Goal: Find specific page/section: Find specific page/section

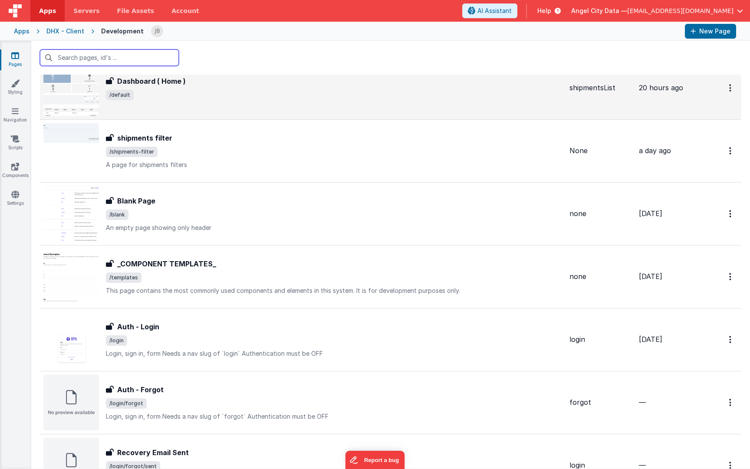
scroll to position [46, 0]
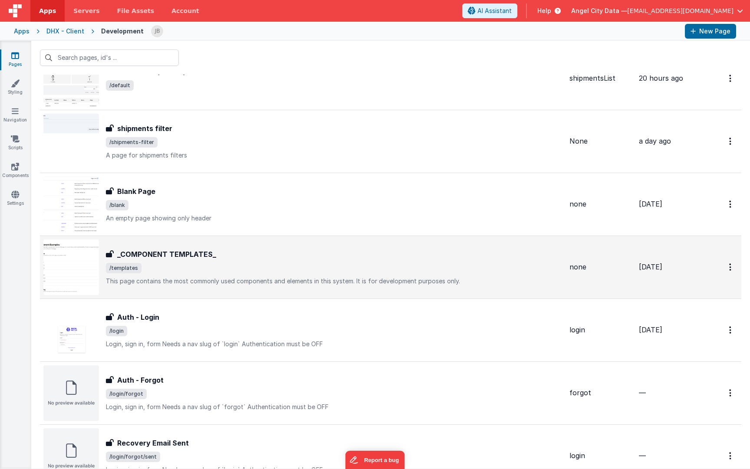
click at [162, 254] on h3 "_COMPONENT TEMPLATES_" at bounding box center [166, 254] width 99 height 10
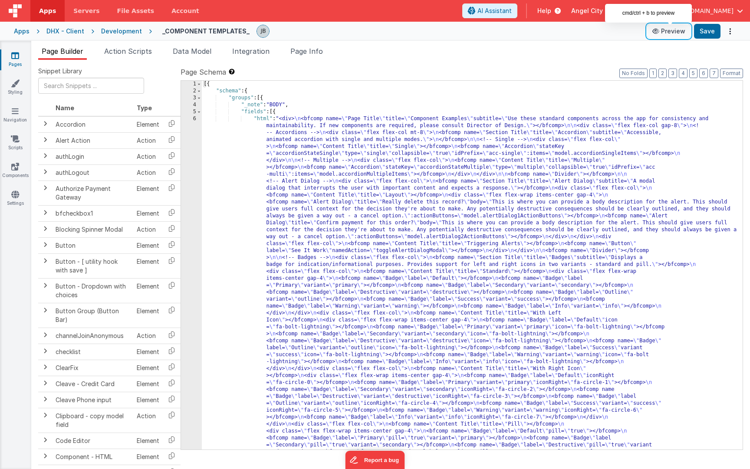
click at [667, 33] on button "Preview" at bounding box center [668, 31] width 43 height 14
click at [18, 166] on icon at bounding box center [15, 166] width 8 height 9
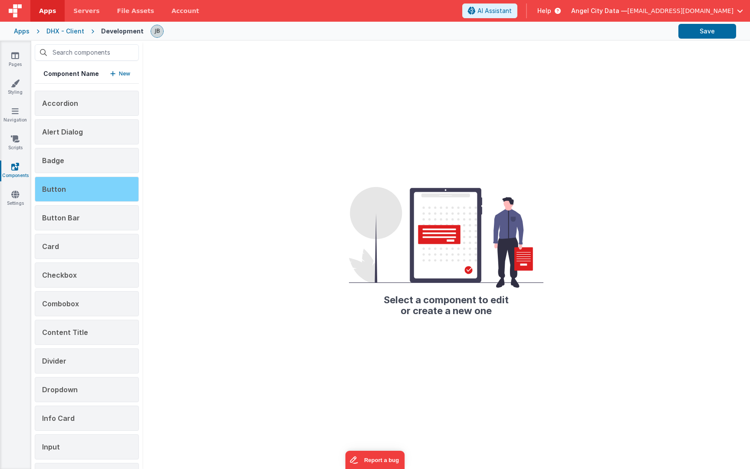
click at [92, 187] on div "Button" at bounding box center [87, 189] width 104 height 25
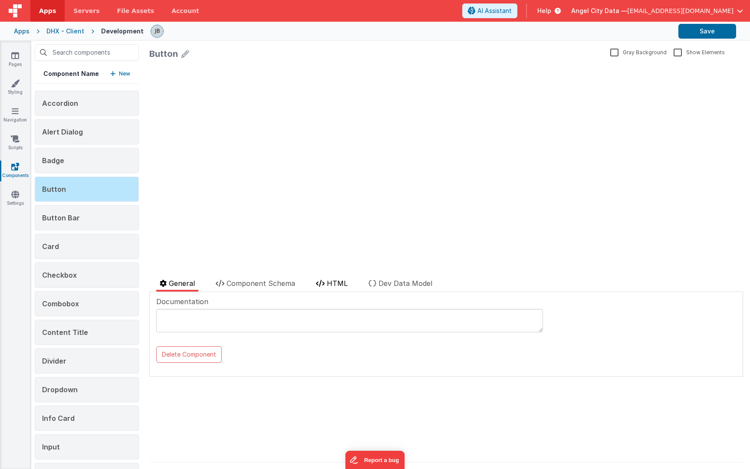
click at [331, 280] on span "HTML" at bounding box center [337, 283] width 21 height 9
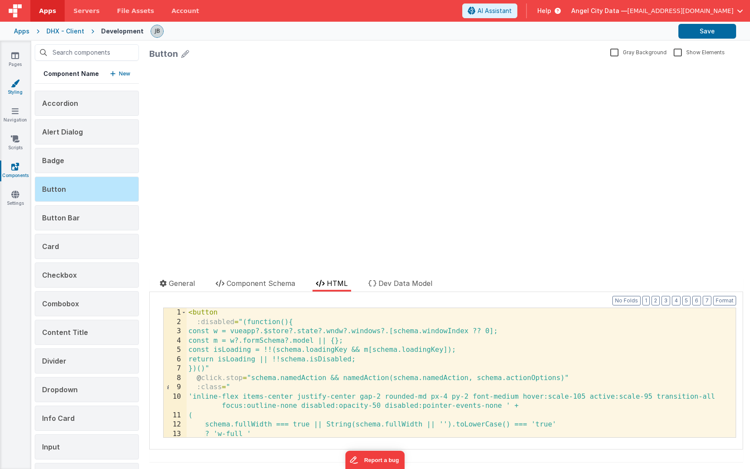
click at [10, 83] on link "Styling" at bounding box center [15, 87] width 31 height 17
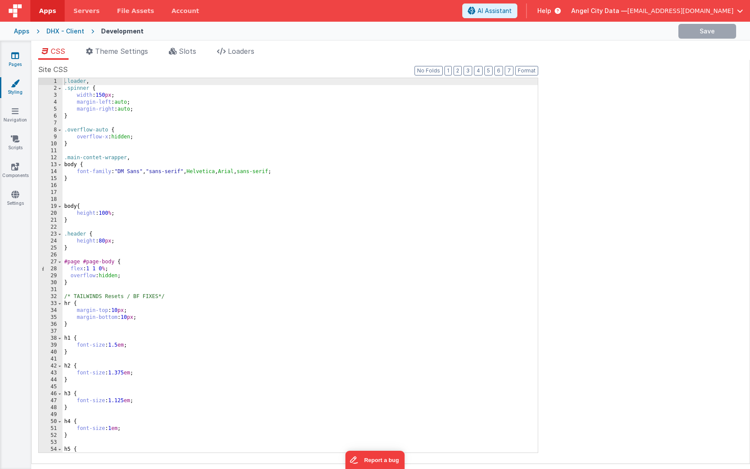
click at [21, 55] on link "Pages" at bounding box center [15, 59] width 31 height 17
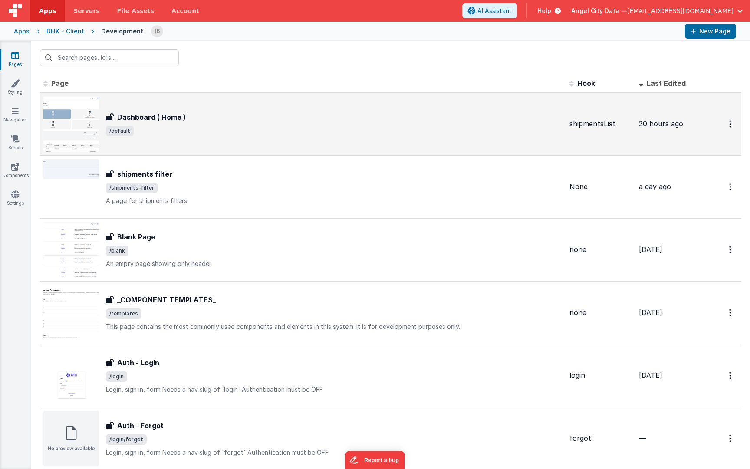
click at [114, 112] on span "Dashboard ( Home )" at bounding box center [150, 117] width 72 height 10
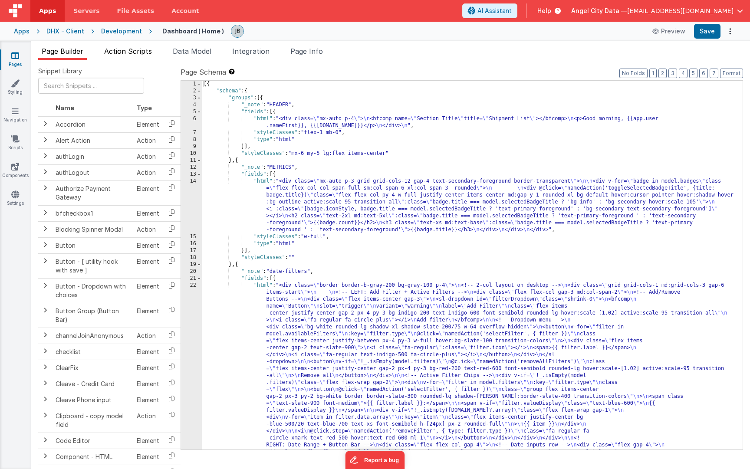
click at [132, 54] on span "Action Scripts" at bounding box center [128, 51] width 48 height 9
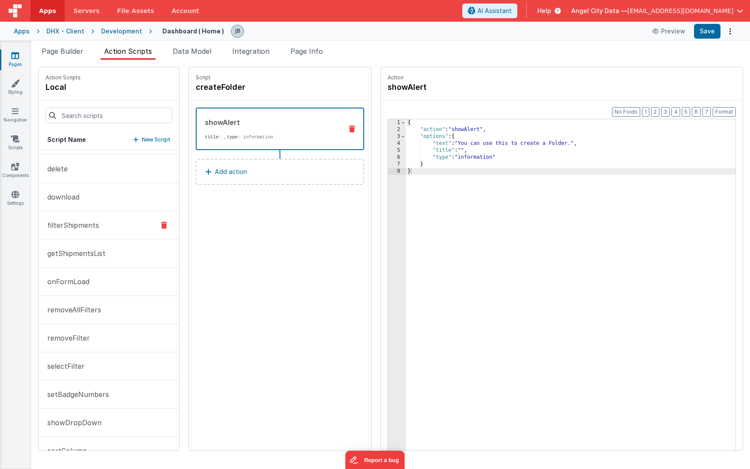
scroll to position [57, 0]
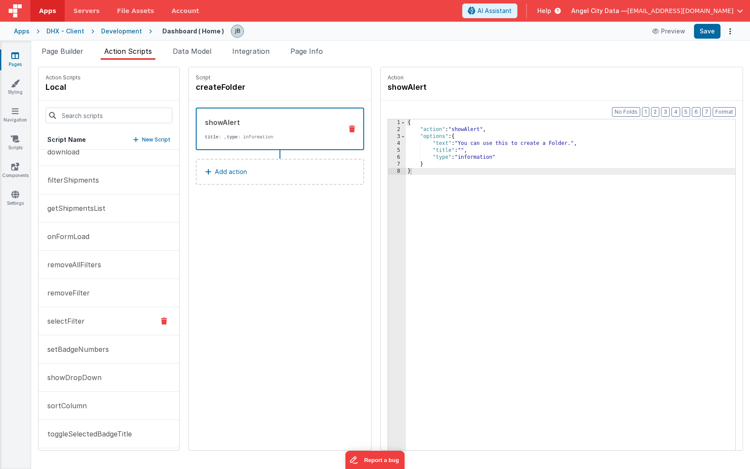
click at [120, 313] on button "selectFilter" at bounding box center [109, 321] width 141 height 28
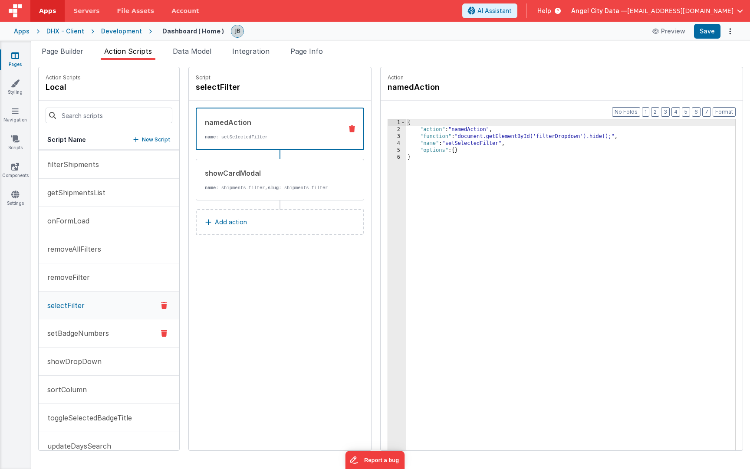
scroll to position [129, 0]
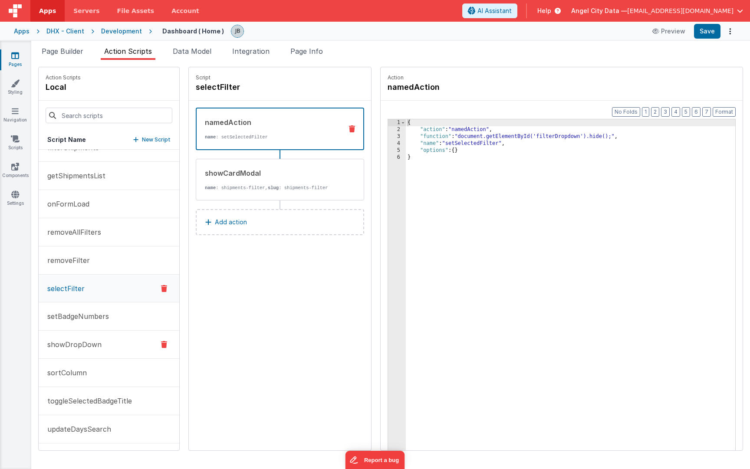
click at [98, 347] on p "showDropDown" at bounding box center [71, 344] width 59 height 10
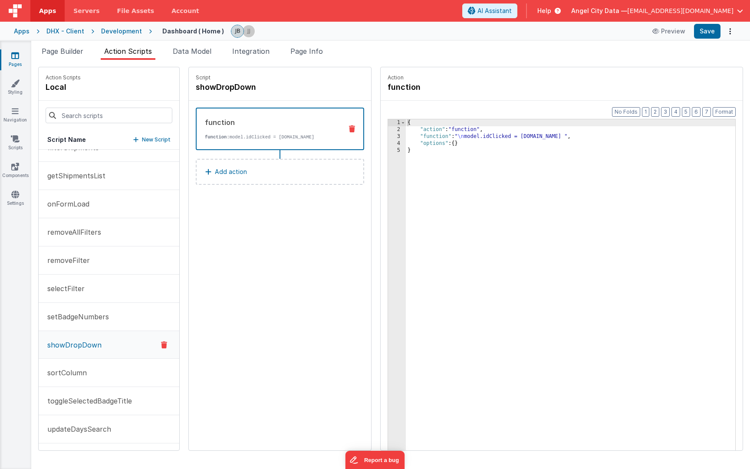
click at [23, 31] on div "Apps" at bounding box center [22, 31] width 16 height 9
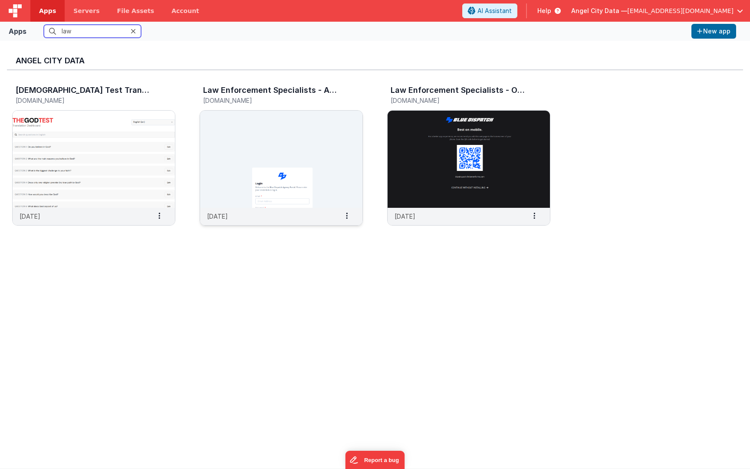
type input "law"
click at [227, 162] on img at bounding box center [281, 159] width 162 height 97
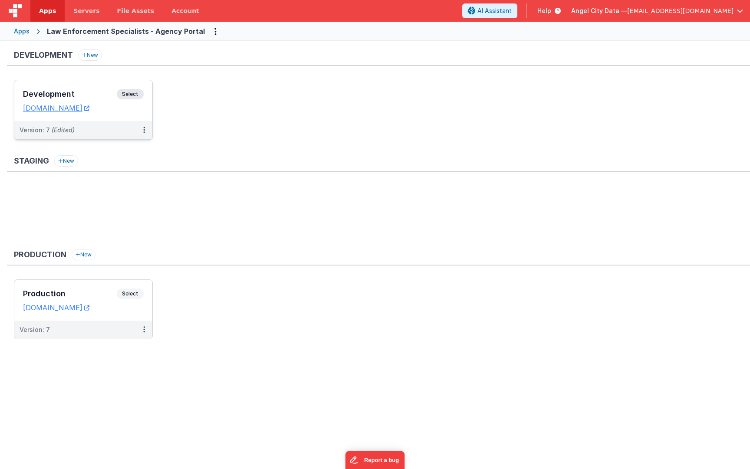
click at [95, 91] on h3 "Development" at bounding box center [70, 94] width 94 height 9
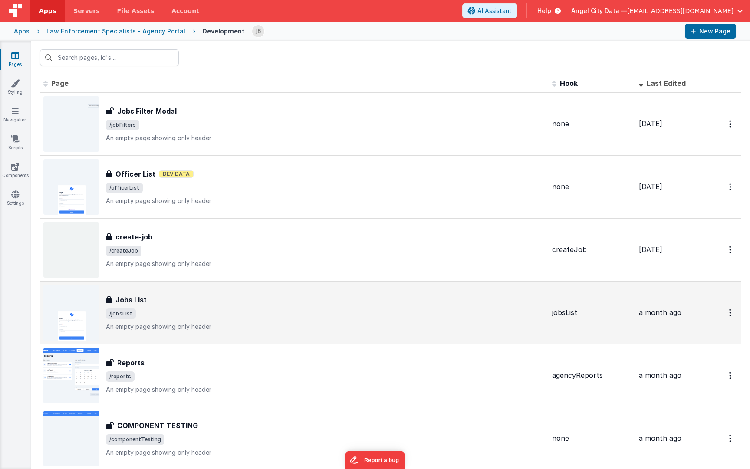
click at [140, 299] on h3 "Jobs List" at bounding box center [130, 300] width 31 height 10
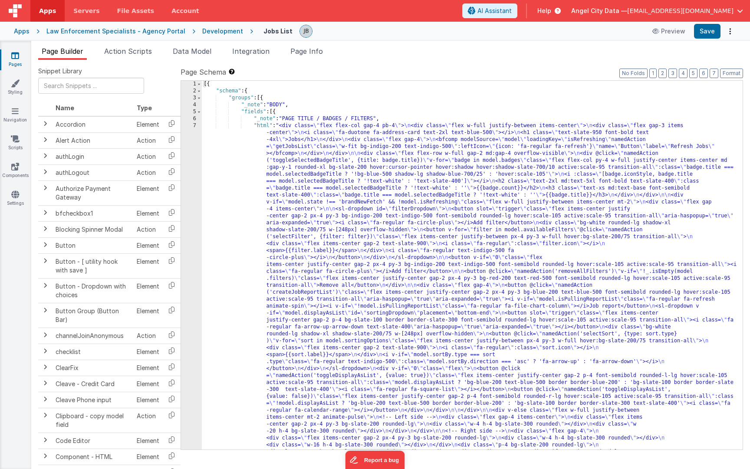
click at [191, 187] on div "7" at bounding box center [191, 320] width 21 height 396
click at [191, 187] on div "1 2 3 4 5 6 7" at bounding box center [191, 466] width 21 height 771
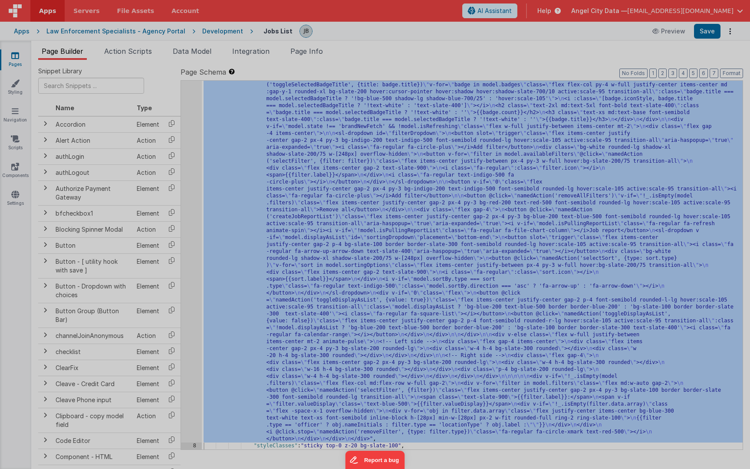
click at [191, 187] on div "< div class = "flex flex-col gap-4 pb-4" > < div class = "flex w-full justify-b…" at bounding box center [203, 286] width 323 height 474
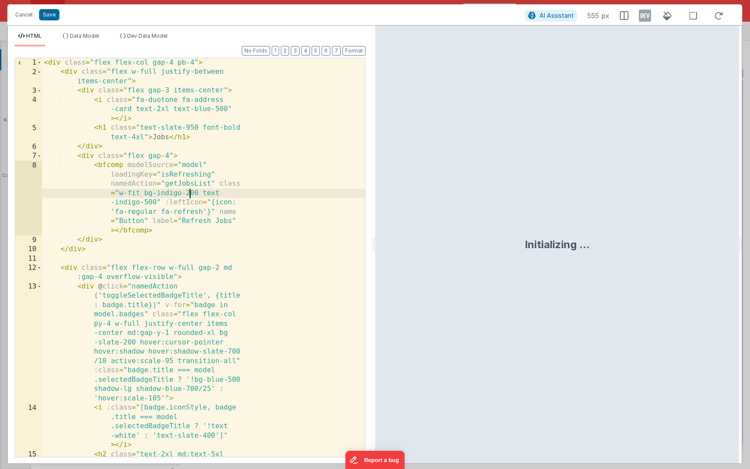
click at [206, 180] on div "< div class = "flex flex-col gap-4 pb-4" > < div class = "flex w-full justify-b…" at bounding box center [203, 295] width 323 height 474
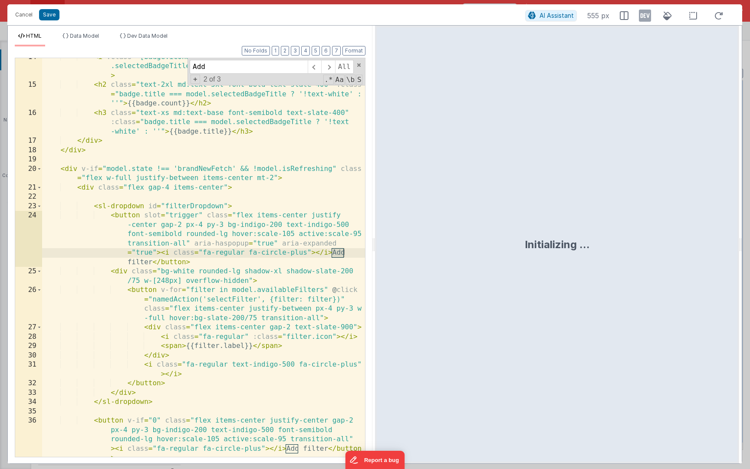
scroll to position [220, 0]
type input "Add Filter"
click at [273, 229] on div "< i :class = "[badge.iconStyle, badge.title === model .selectedBadgeTitle ? '!t…" at bounding box center [203, 288] width 323 height 473
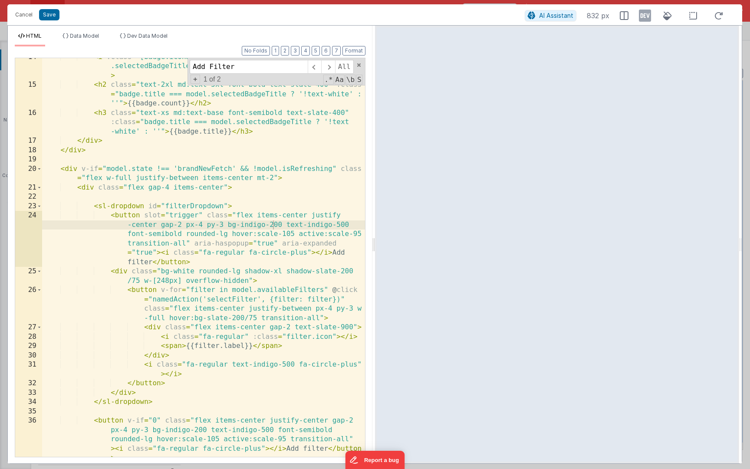
click at [372, 154] on div at bounding box center [373, 245] width 3 height 438
click at [141, 291] on div "< i :class = "[badge.iconStyle, badge.title === model .selectedBadgeTitle ? '!t…" at bounding box center [203, 288] width 323 height 473
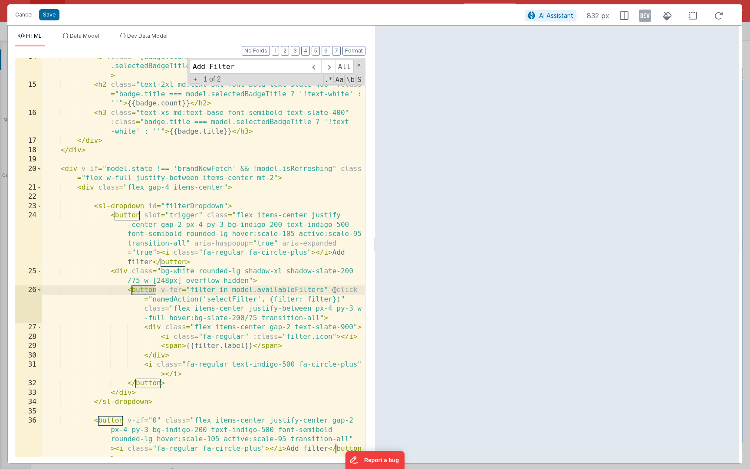
click at [141, 291] on div "< i :class = "[badge.iconStyle, badge.title === model .selectedBadgeTitle ? '!t…" at bounding box center [203, 288] width 323 height 473
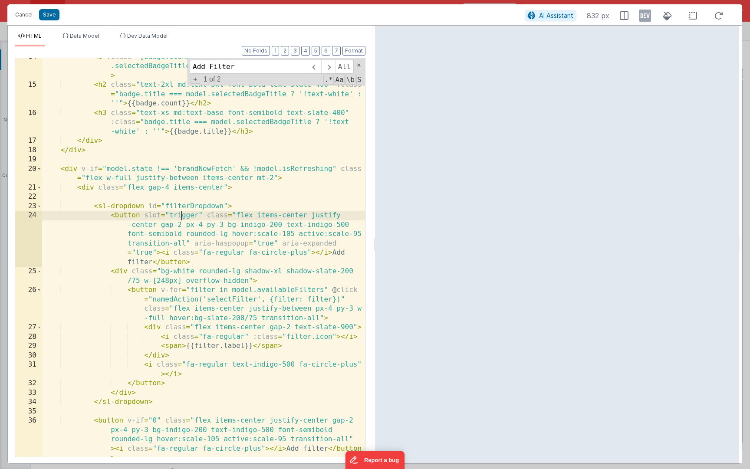
click at [181, 218] on div "< i :class = "[badge.iconStyle, badge.title === model .selectedBadgeTitle ? '!t…" at bounding box center [203, 288] width 323 height 473
click at [22, 9] on button "Cancel" at bounding box center [24, 15] width 26 height 12
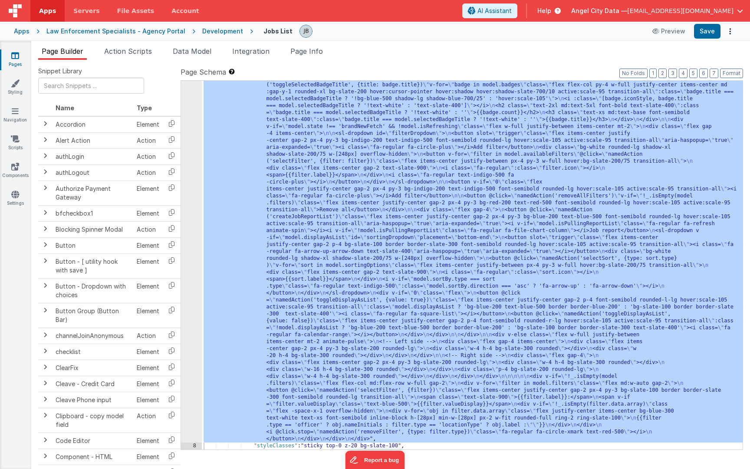
click at [214, 36] on div "Apps Law Enforcement Specialists - Agency Portal Development Jobs List Preview …" at bounding box center [375, 31] width 750 height 19
click at [214, 33] on div "Development" at bounding box center [222, 31] width 41 height 9
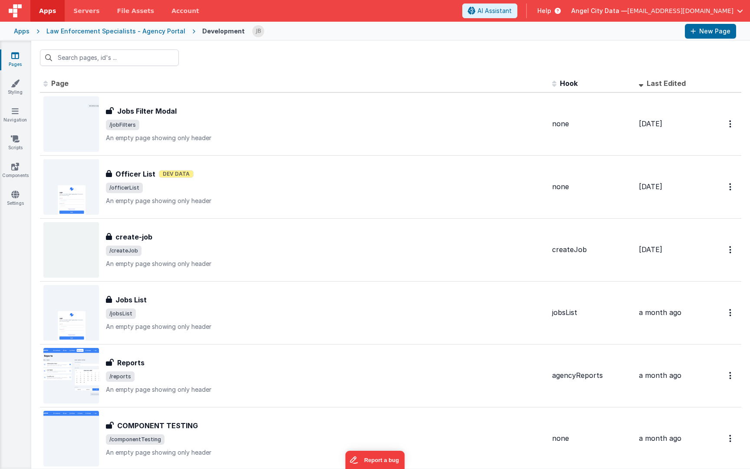
click at [17, 33] on div "Apps" at bounding box center [22, 31] width 16 height 9
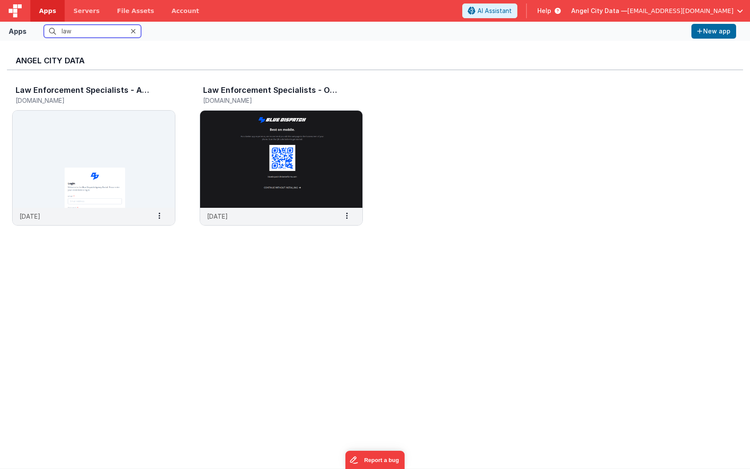
click at [75, 31] on input "law" at bounding box center [92, 31] width 97 height 13
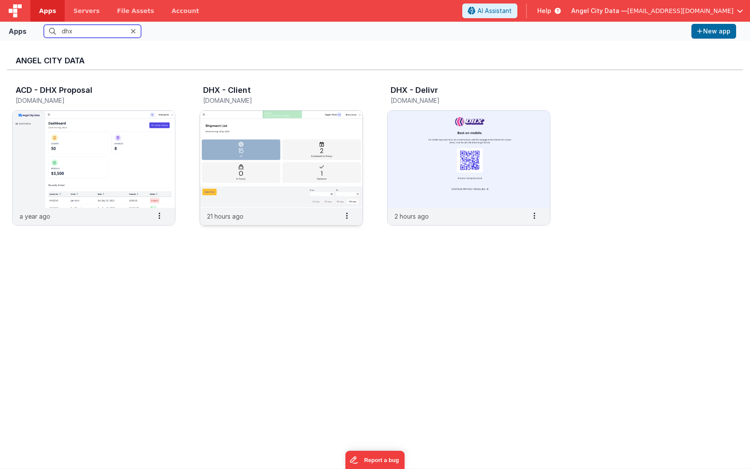
type input "dhx"
click at [232, 141] on img at bounding box center [281, 159] width 162 height 97
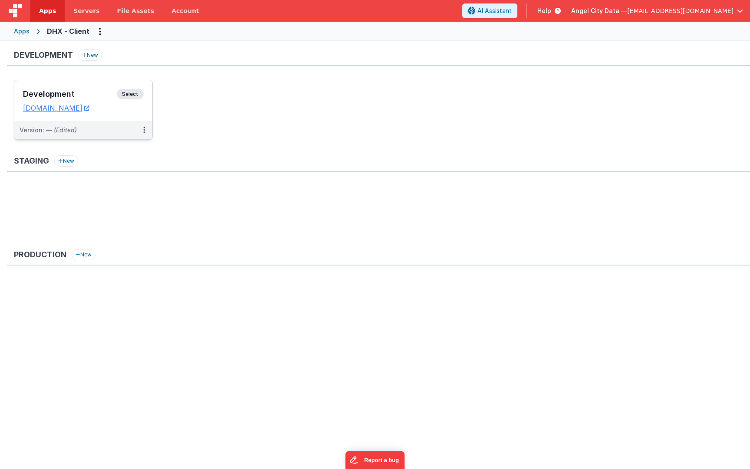
click at [89, 97] on h3 "Development" at bounding box center [70, 94] width 94 height 9
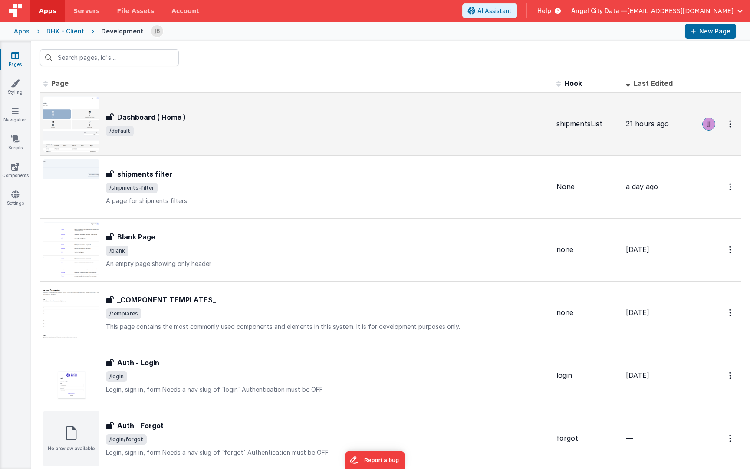
click at [134, 123] on div "Dashboard ( Home ) Dashboard ( Home ) /default" at bounding box center [327, 124] width 443 height 24
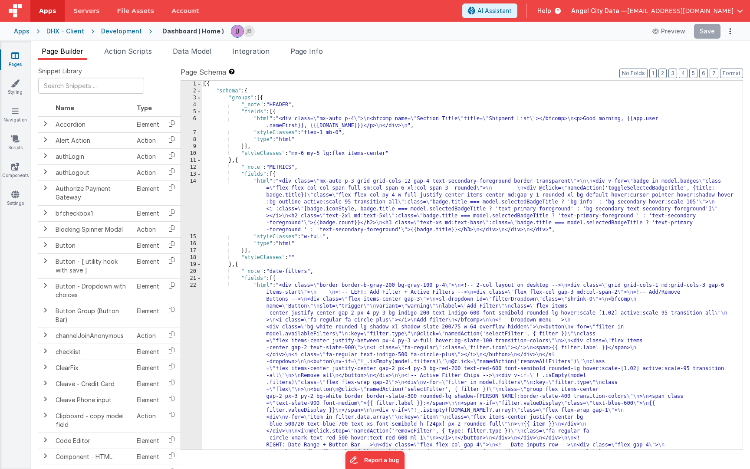
click at [184, 315] on div "22" at bounding box center [191, 396] width 21 height 229
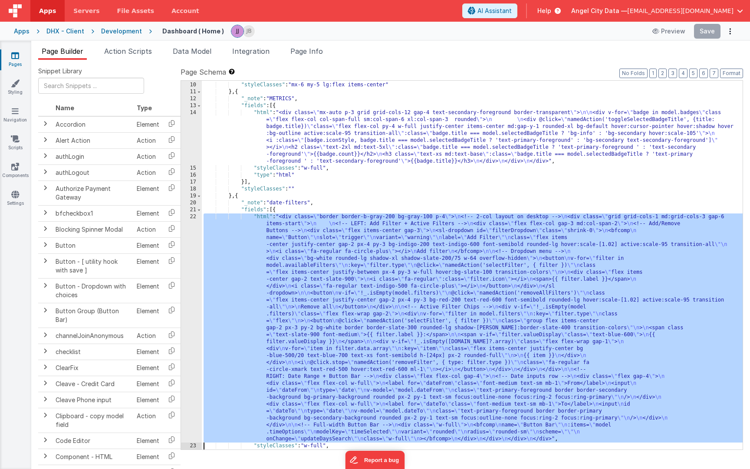
scroll to position [69, 0]
click at [193, 306] on div "22" at bounding box center [191, 327] width 21 height 229
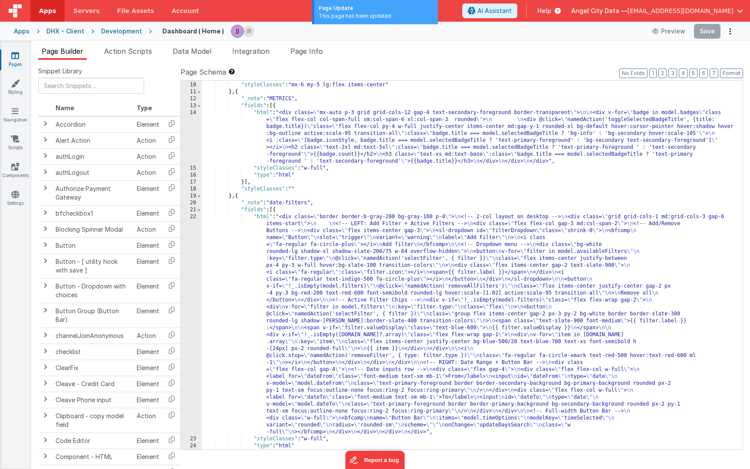
click at [197, 239] on div "22" at bounding box center [191, 324] width 21 height 222
click at [197, 241] on div "22" at bounding box center [191, 324] width 21 height 222
click at [190, 243] on div "22" at bounding box center [191, 324] width 21 height 222
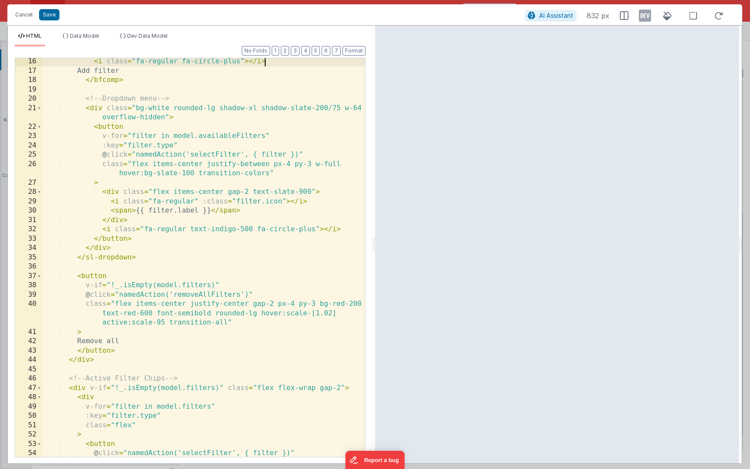
scroll to position [141, 0]
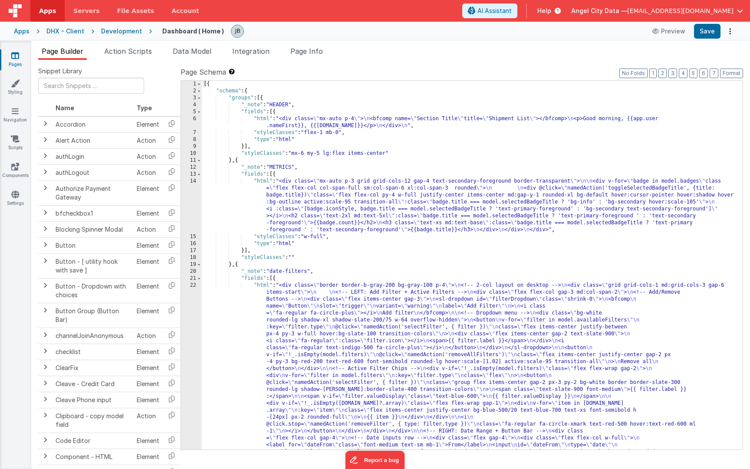
click at [189, 312] on div "22" at bounding box center [191, 393] width 21 height 222
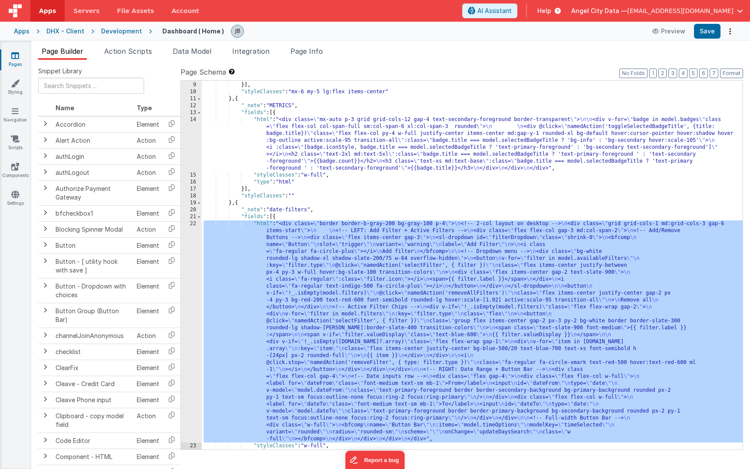
click at [193, 310] on div "22" at bounding box center [191, 331] width 21 height 222
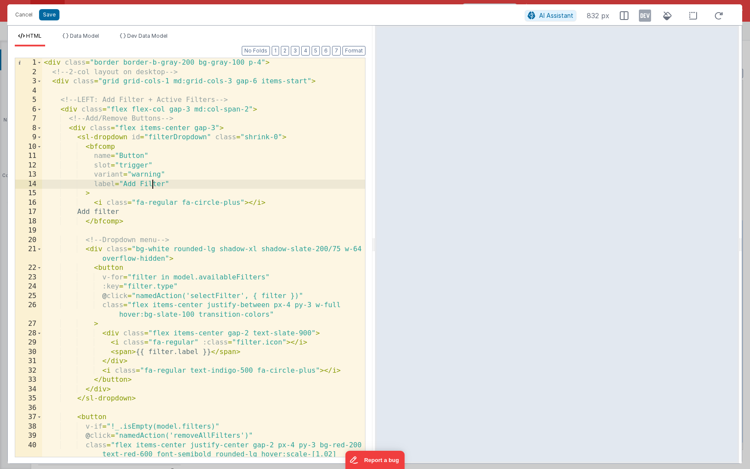
click at [151, 186] on div "< div class = "border border-b-gray-200 bg-gray-100 p-4" > <!-- 2-col layout on…" at bounding box center [203, 276] width 323 height 436
click at [163, 184] on div "< div class = "border border-b-gray-200 bg-gray-100 p-4" > <!-- 2-col layout on…" at bounding box center [203, 276] width 323 height 436
click at [26, 15] on button "Cancel" at bounding box center [24, 15] width 26 height 12
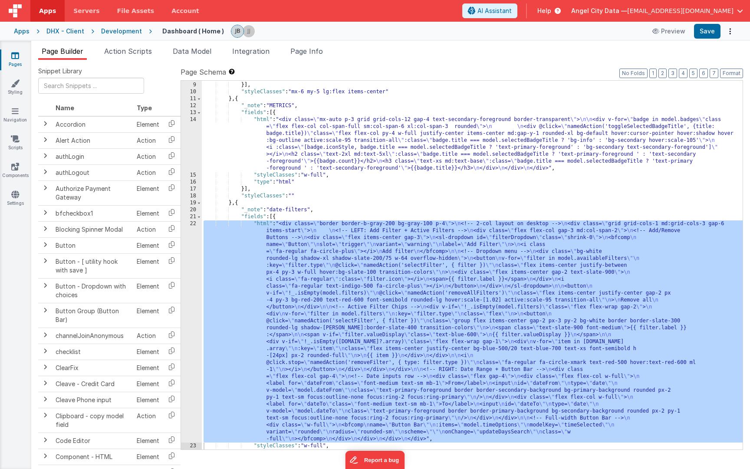
click at [108, 30] on div "Development" at bounding box center [121, 31] width 41 height 9
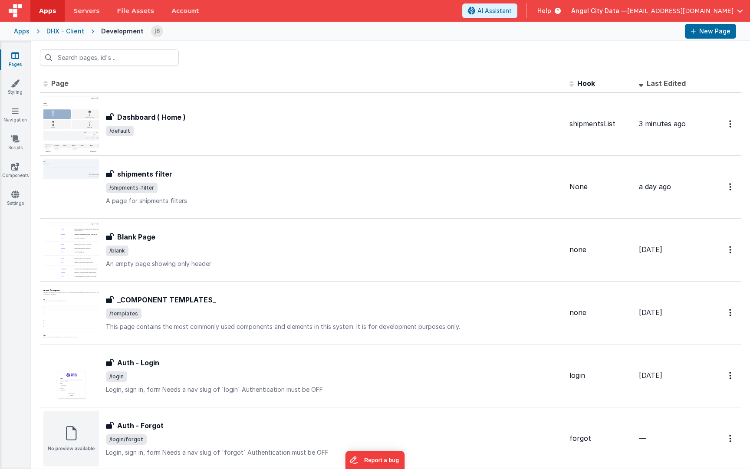
click at [22, 33] on div "Apps" at bounding box center [22, 31] width 16 height 9
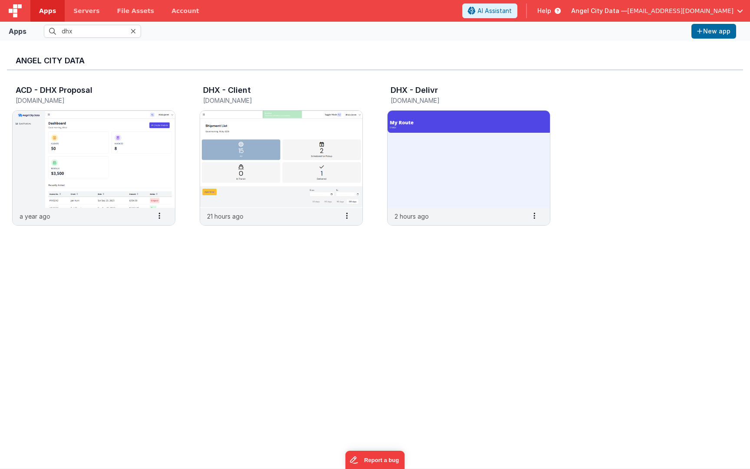
click at [85, 39] on div "Apps dhx New app" at bounding box center [375, 31] width 750 height 19
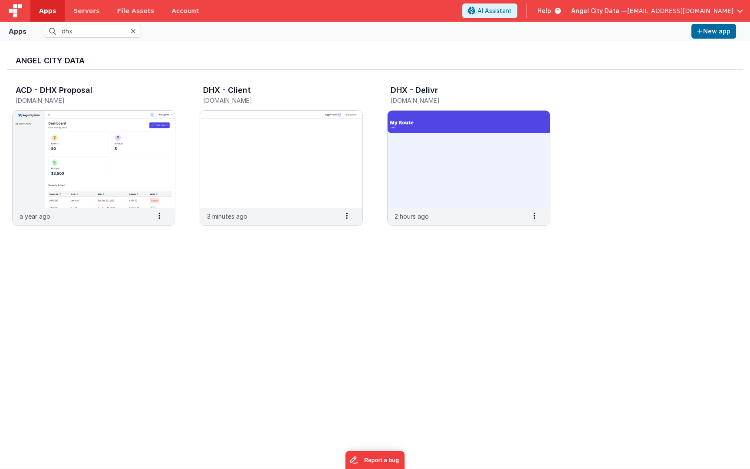
click at [85, 39] on div "Apps dhx New app" at bounding box center [375, 31] width 750 height 19
click at [84, 35] on input "dhx" at bounding box center [92, 31] width 97 height 13
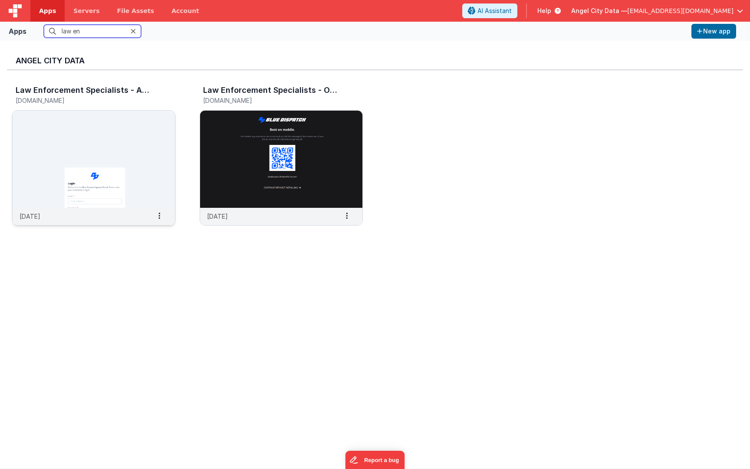
type input "law en"
click at [86, 89] on h3 "Law Enforcement Specialists - Agency Portal" at bounding box center [83, 90] width 135 height 9
click at [86, 123] on img at bounding box center [94, 159] width 162 height 97
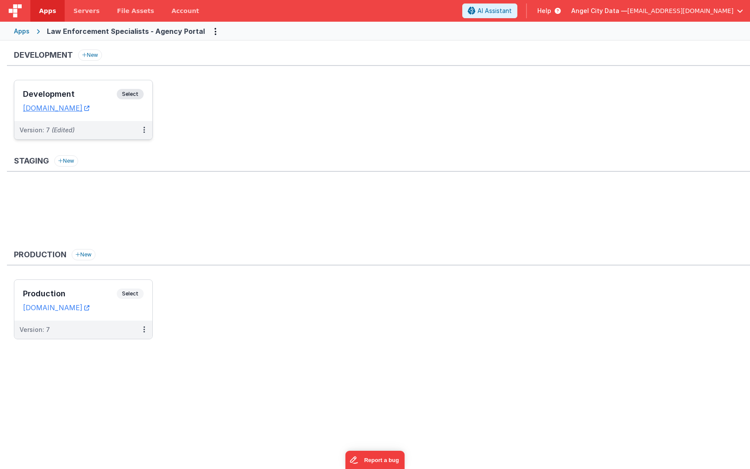
click at [59, 88] on div "Development Select URLs bluedispatchagency.clientportal.cloud" at bounding box center [83, 100] width 138 height 41
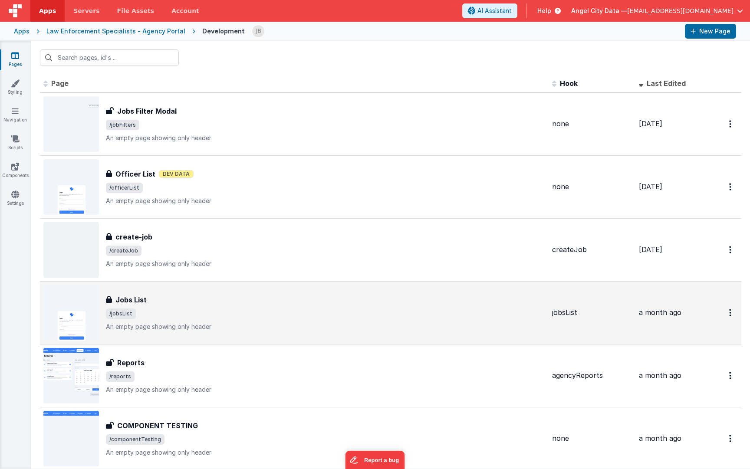
click at [133, 302] on h3 "Jobs List" at bounding box center [130, 300] width 31 height 10
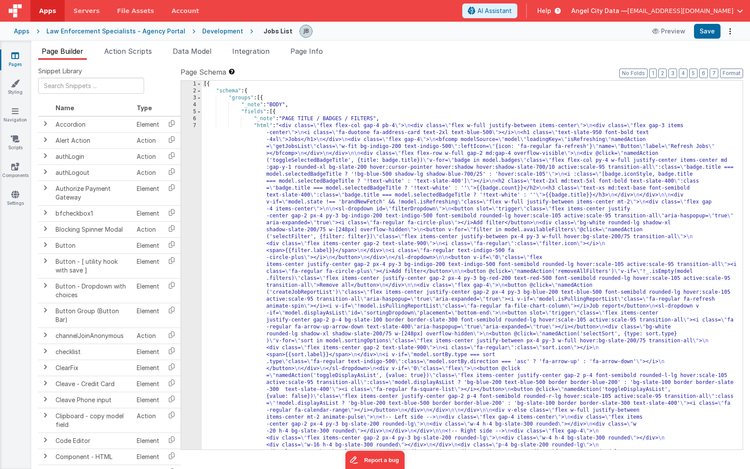
click at [187, 186] on div "7" at bounding box center [191, 320] width 21 height 396
click at [191, 183] on div "1 2 3 4 5 6 7" at bounding box center [191, 466] width 21 height 771
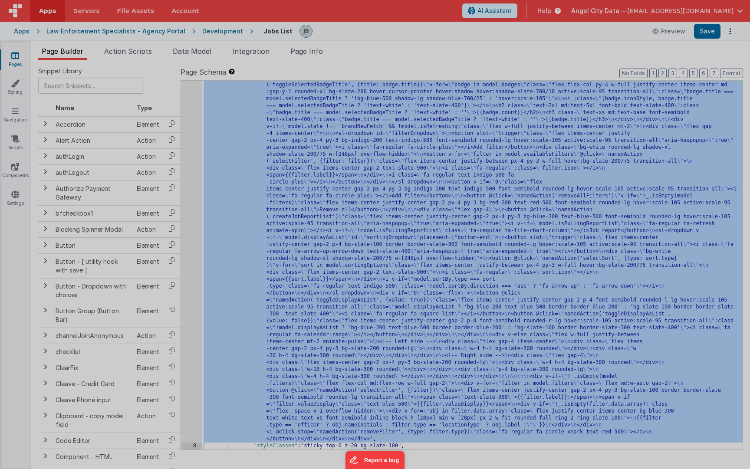
scroll to position [75, 0]
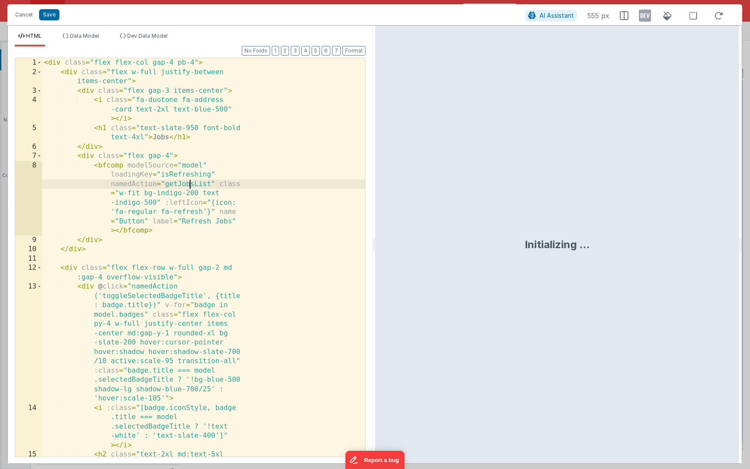
click at [191, 180] on div "< div class = "flex flex-col gap-4 pb-4" > < div class = "flex w-full justify-b…" at bounding box center [203, 290] width 323 height 464
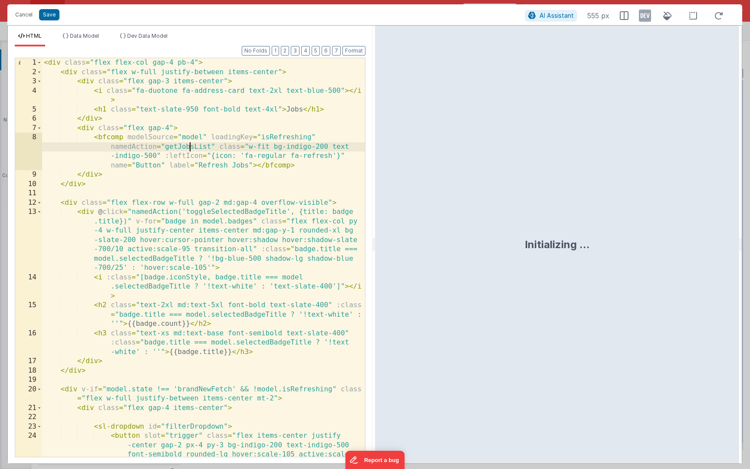
click at [167, 170] on div "< div class = "flex flex-col gap-4 pb-4" > < div class = "flex w-full justify-b…" at bounding box center [203, 290] width 323 height 464
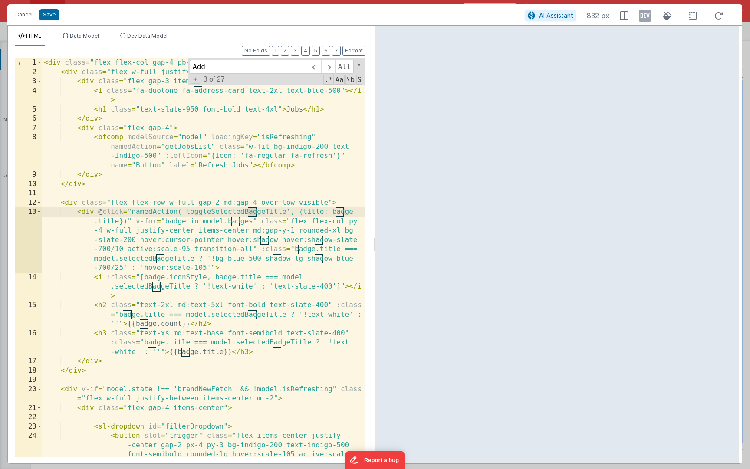
scroll to position [220, 0]
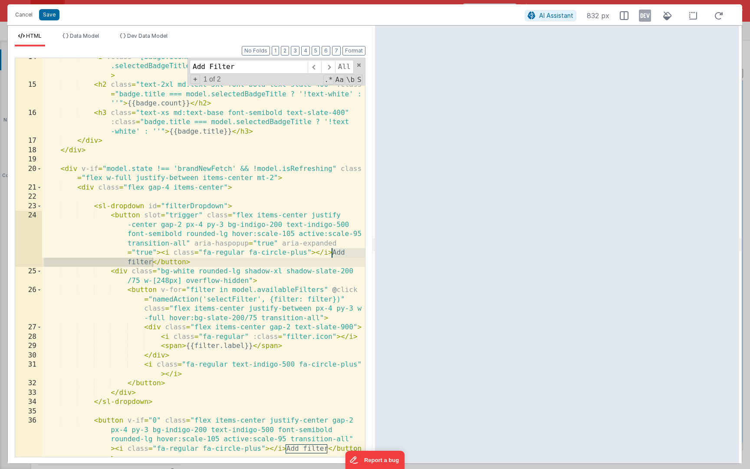
type input "Add Filter"
click at [174, 206] on div "< i :class = "[badge.iconStyle, badge.title === model .selectedBadgeTitle ? '!t…" at bounding box center [203, 288] width 323 height 473
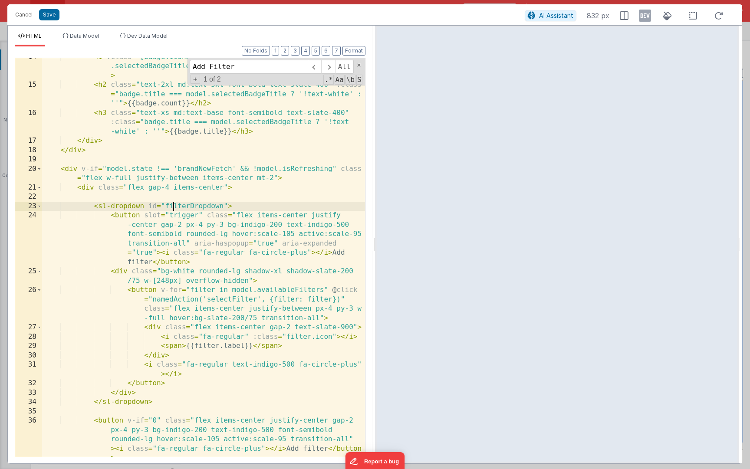
click at [174, 206] on div "< i :class = "[badge.iconStyle, badge.title === model .selectedBadgeTitle ? '!t…" at bounding box center [203, 288] width 323 height 473
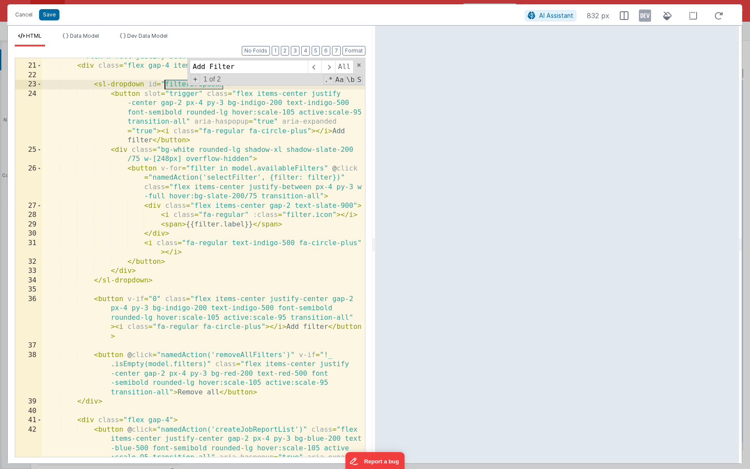
scroll to position [334, 0]
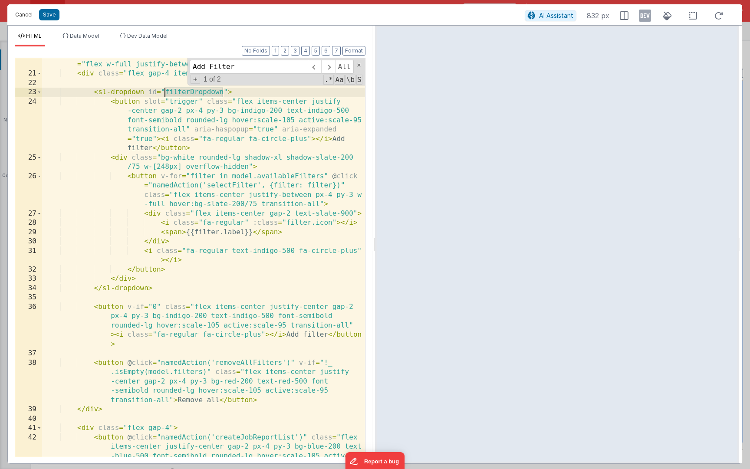
click at [20, 15] on button "Cancel" at bounding box center [24, 15] width 26 height 12
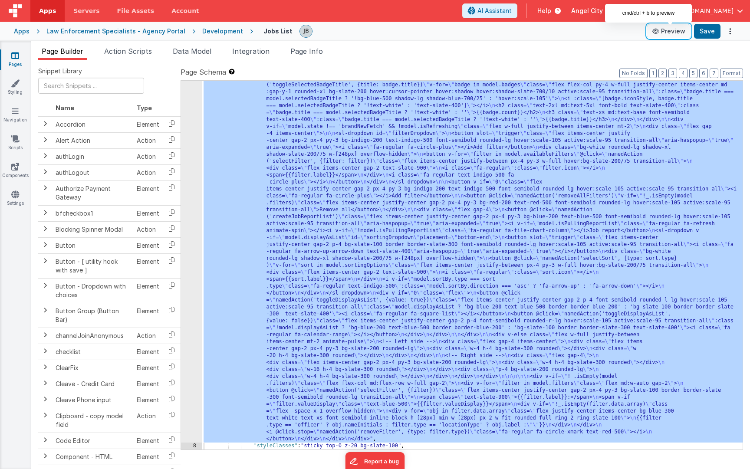
click at [668, 35] on button "Preview" at bounding box center [668, 31] width 43 height 14
click at [188, 212] on div "7" at bounding box center [191, 245] width 21 height 396
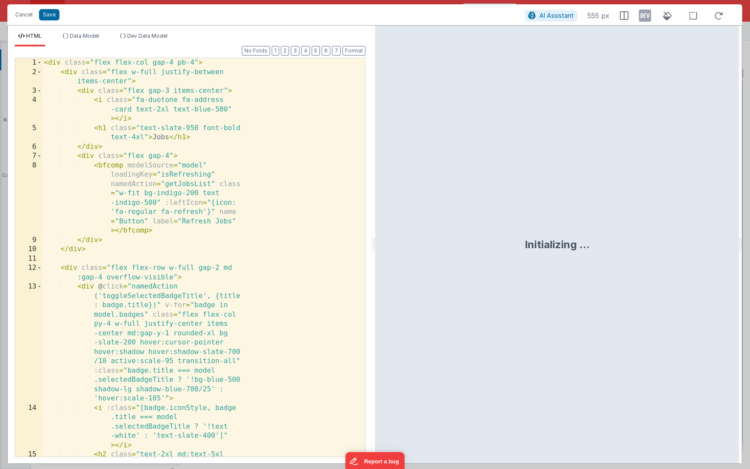
click at [190, 196] on div "< div class = "flex flex-col gap-4 pb-4" > < div class = "flex w-full justify-b…" at bounding box center [203, 290] width 323 height 464
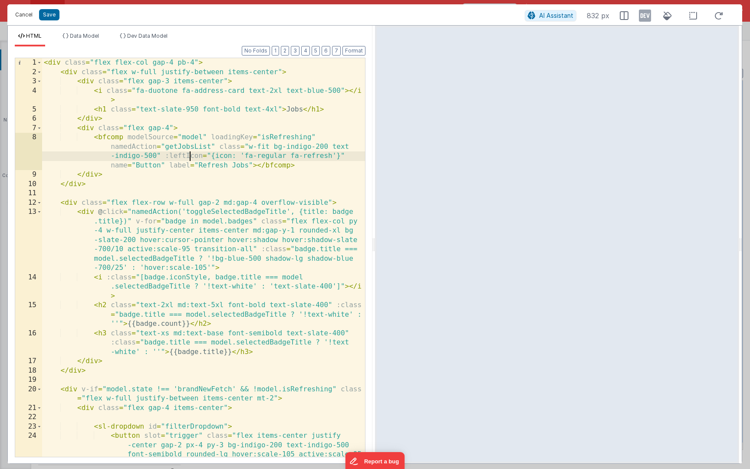
click at [19, 15] on button "Cancel" at bounding box center [24, 15] width 26 height 12
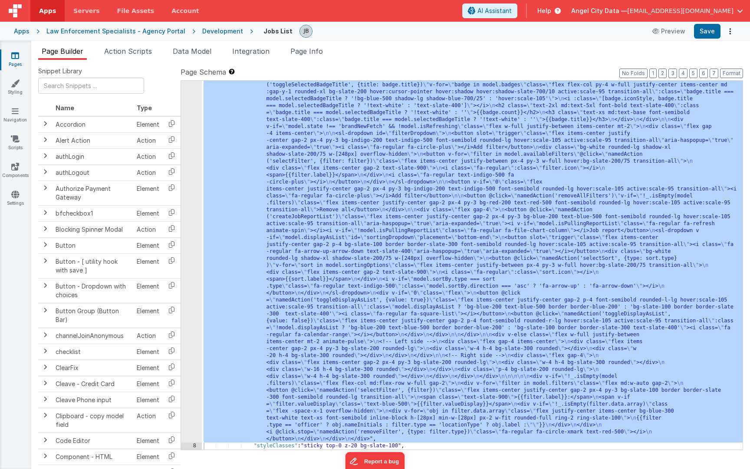
click at [20, 33] on div "Apps" at bounding box center [22, 31] width 16 height 9
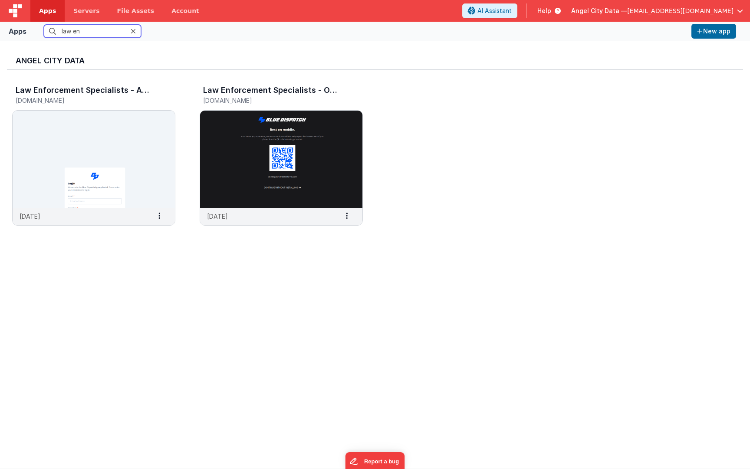
click at [82, 33] on input "law en" at bounding box center [92, 31] width 97 height 13
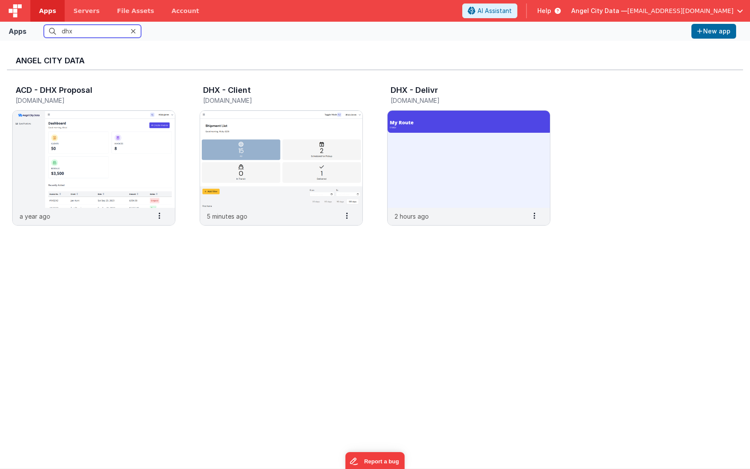
click at [87, 34] on input "dhx" at bounding box center [92, 31] width 97 height 13
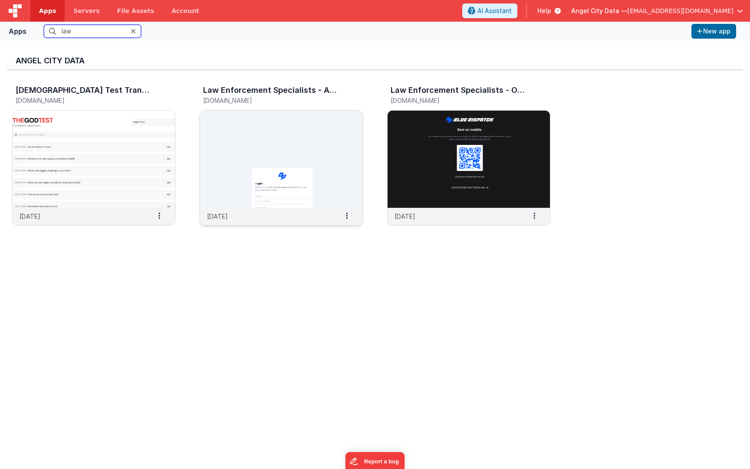
type input "law"
click at [242, 141] on img at bounding box center [281, 159] width 162 height 97
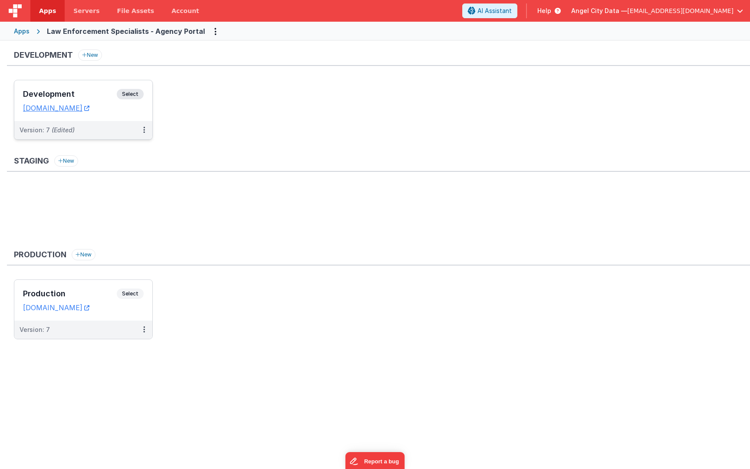
click at [92, 89] on div "Development Select" at bounding box center [83, 96] width 121 height 15
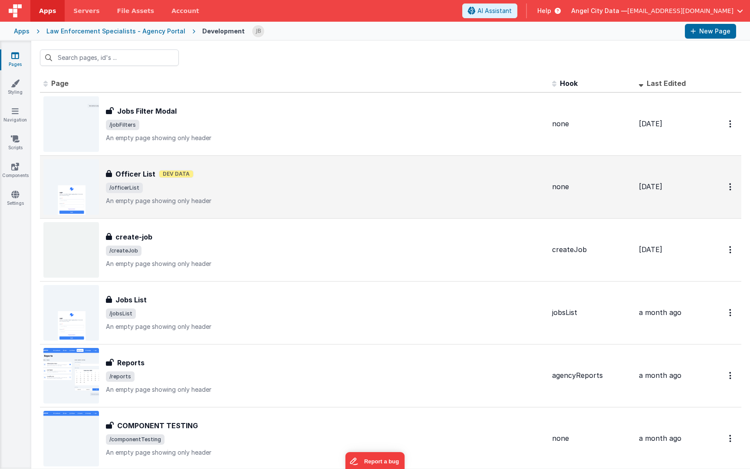
click at [138, 180] on div "Officer List Officer List Dev Data /officerList An empty page showing only head…" at bounding box center [325, 187] width 439 height 36
